Goal: Task Accomplishment & Management: Complete application form

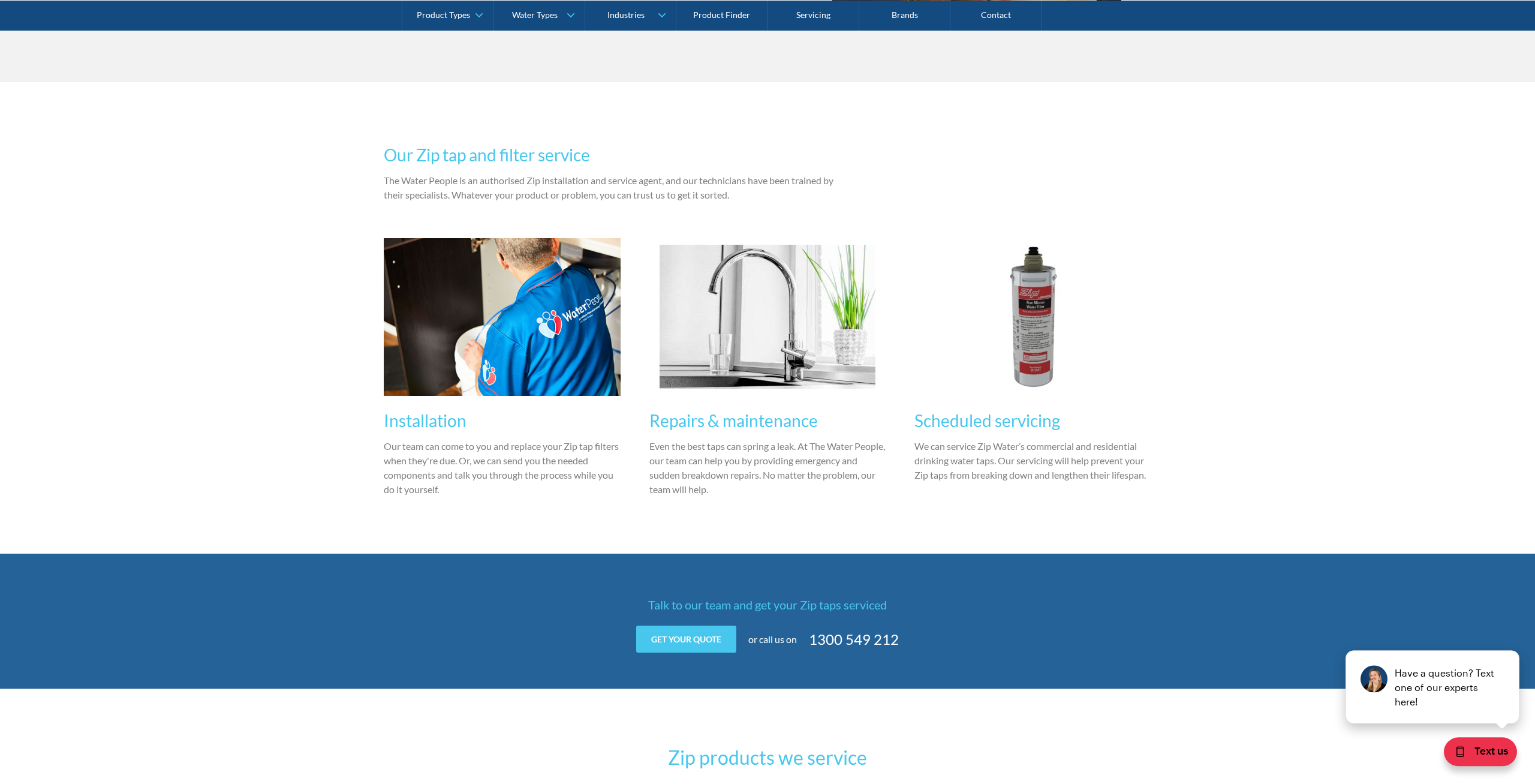
scroll to position [979, 0]
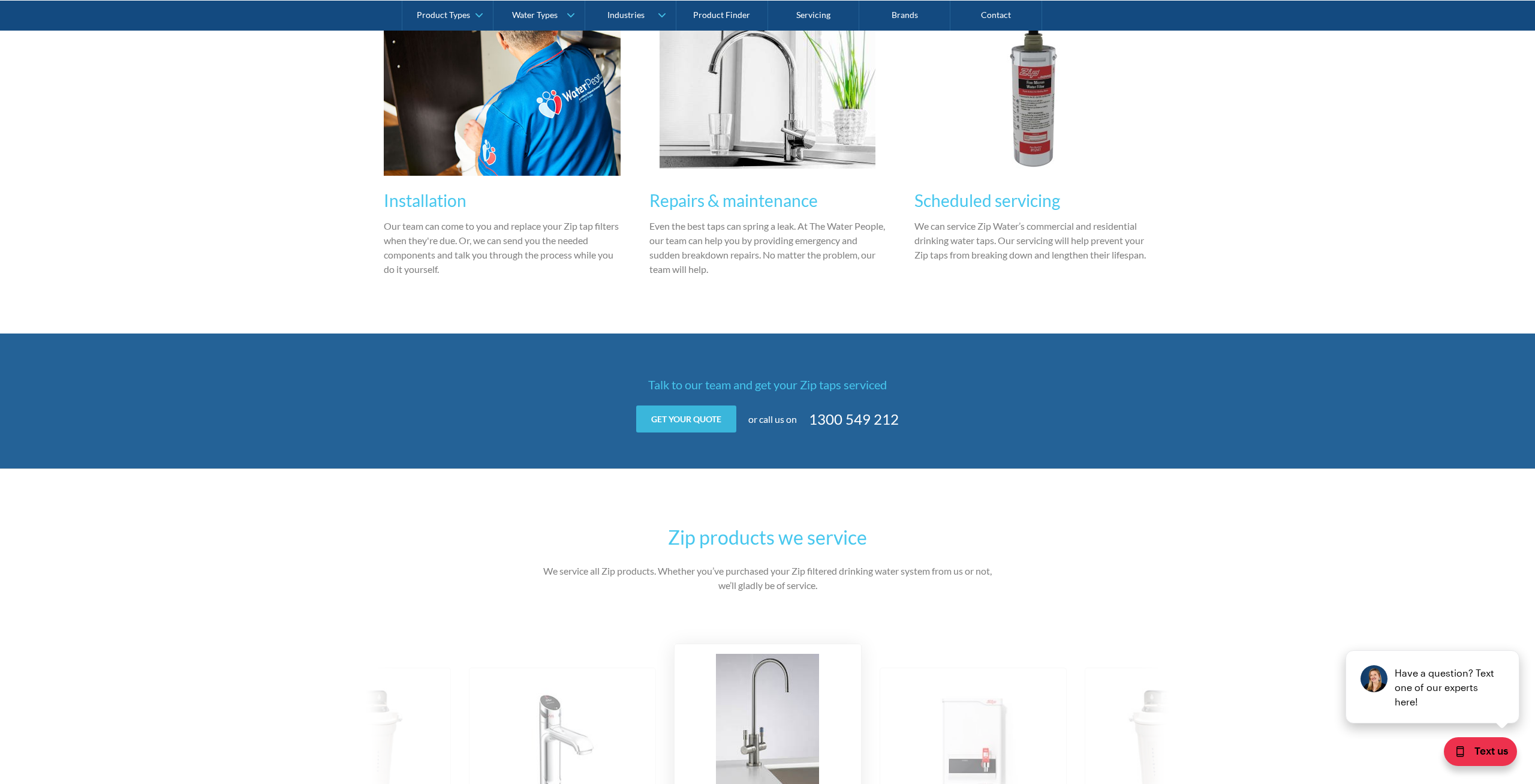
click at [684, 420] on link "Get your quote" at bounding box center [686, 418] width 100 height 27
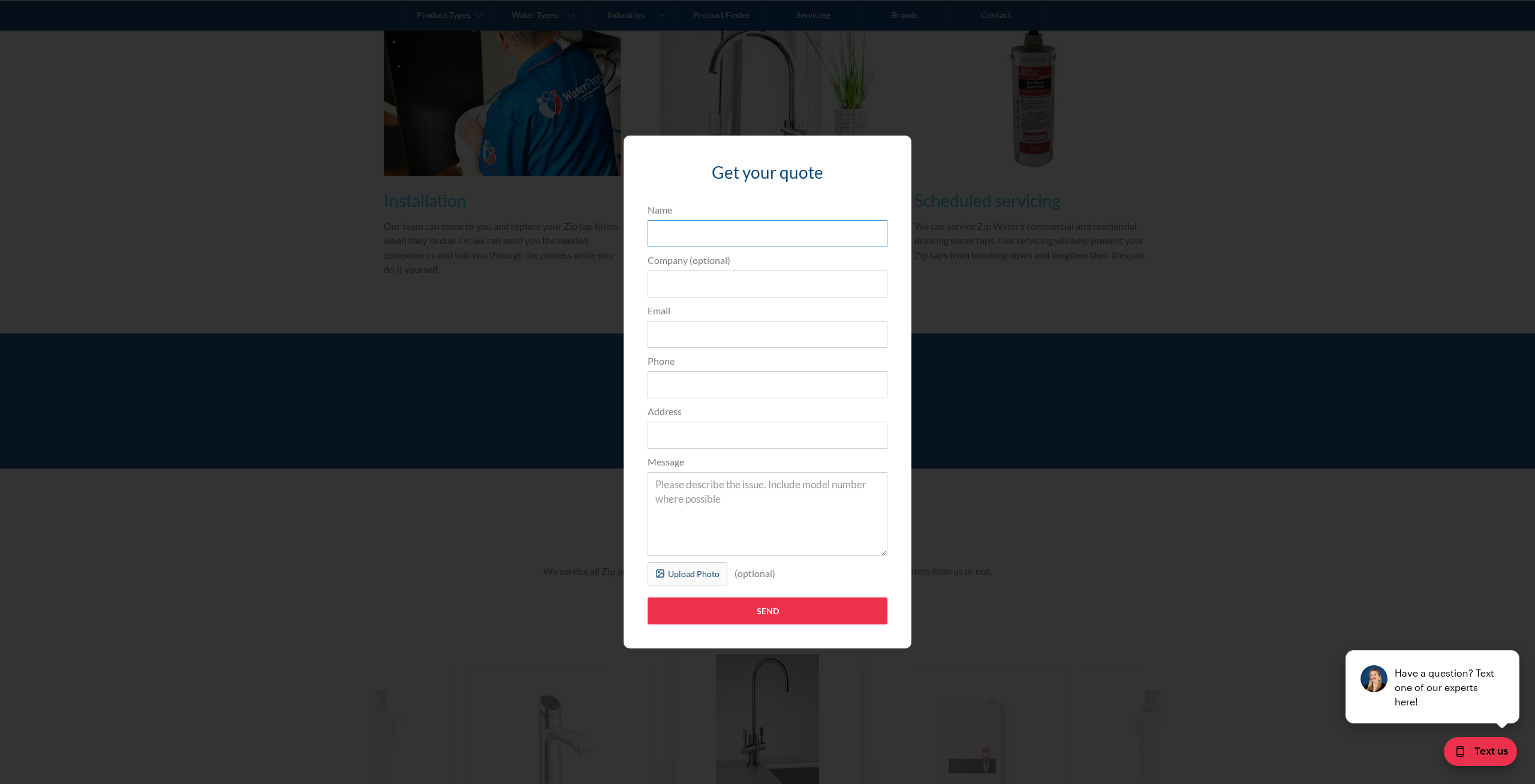
click at [690, 236] on input "Name" at bounding box center [767, 233] width 240 height 27
type input "[PERSON_NAME]"
type input "Technotia Labs"
type input "[PERSON_NAME][EMAIL_ADDRESS][DOMAIN_NAME]"
type input "0401196888"
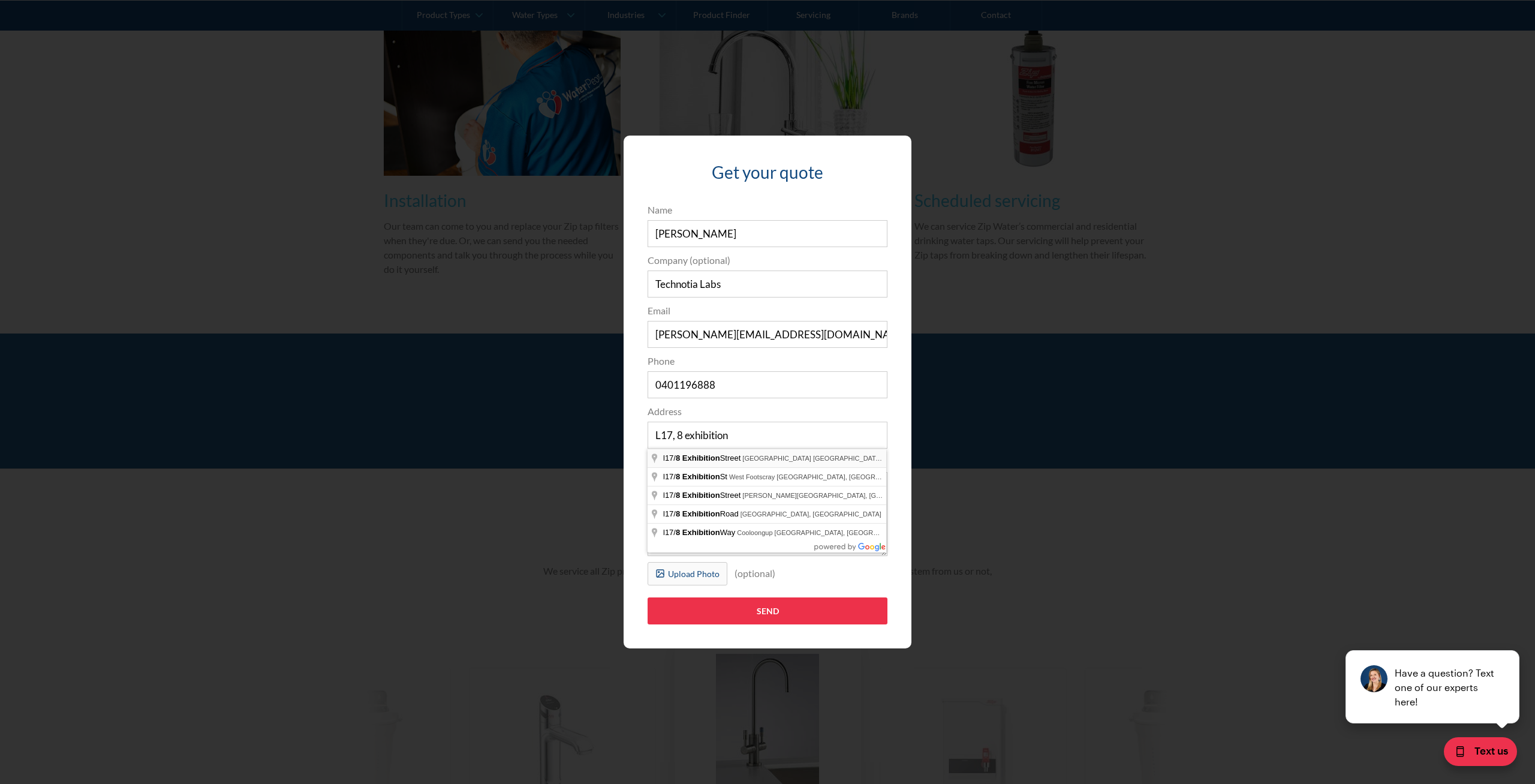
type input "l17/[STREET_ADDRESS]"
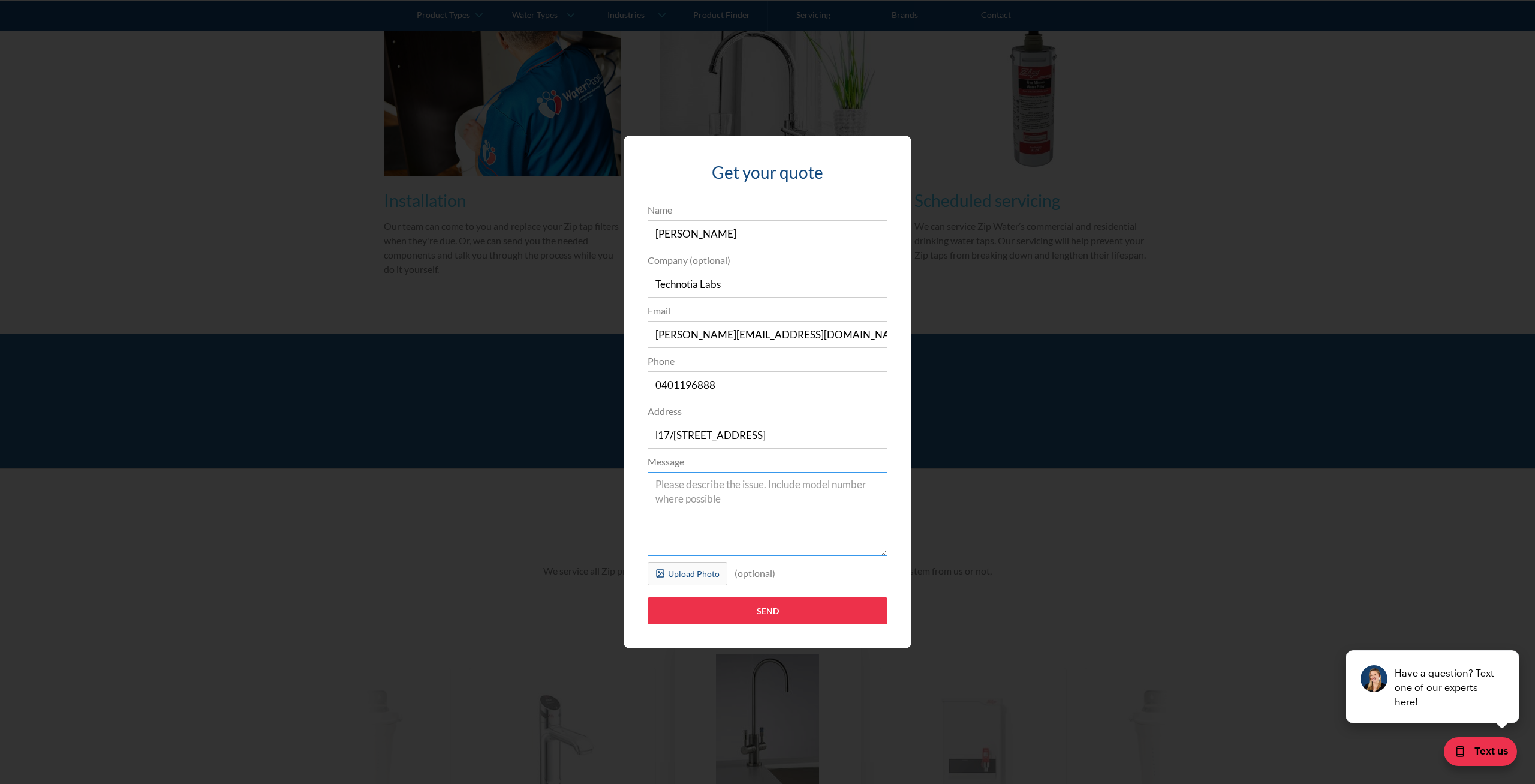
click at [717, 495] on textarea "Message" at bounding box center [767, 514] width 240 height 84
type textarea "Hi, Can you provide a quote to replace the filter of a HyrdoTap along with a ge…"
click at [767, 615] on input "Send" at bounding box center [767, 610] width 240 height 27
